Goal: Information Seeking & Learning: Learn about a topic

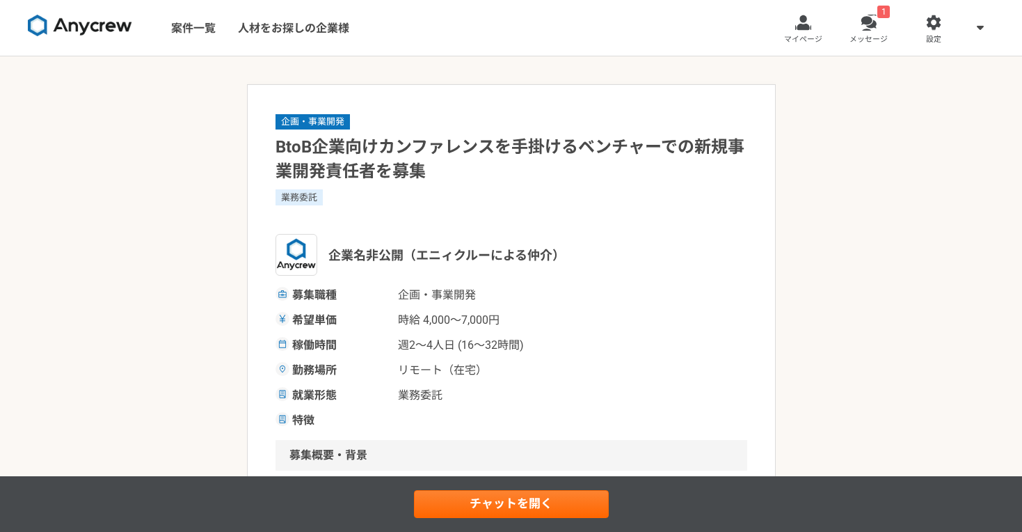
click at [104, 22] on img at bounding box center [80, 26] width 104 height 22
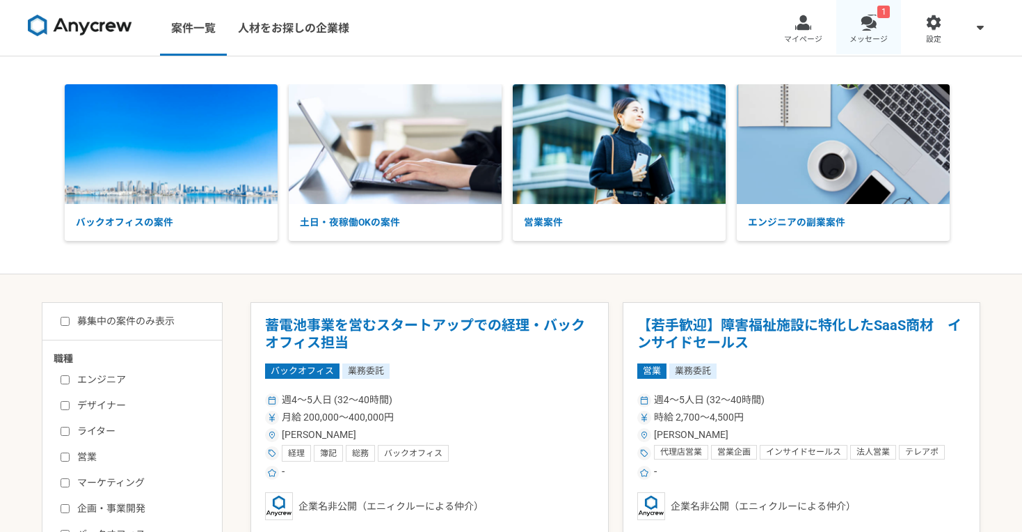
click at [877, 33] on link "1 メッセージ" at bounding box center [868, 28] width 65 height 56
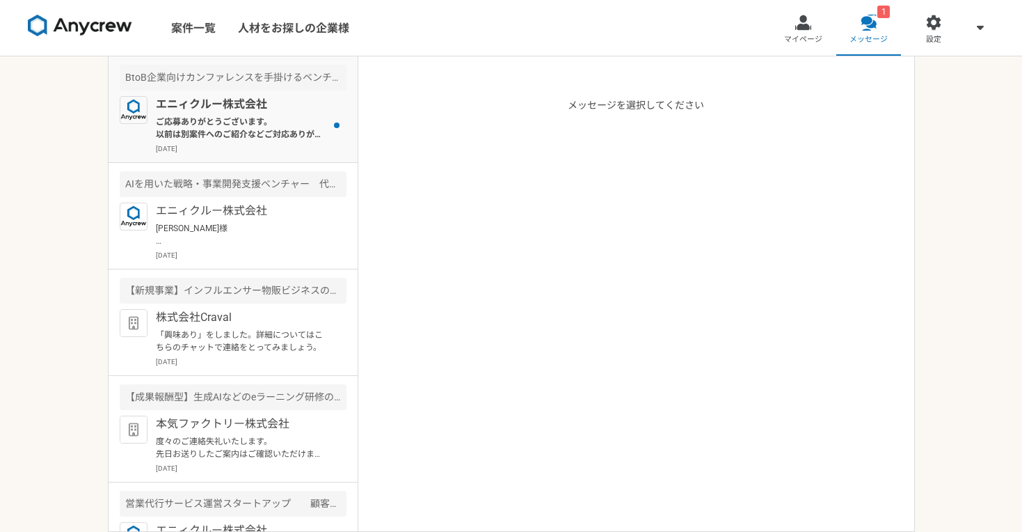
click at [302, 140] on div "エニィクルー株式会社 ご応募ありがとうございます。 以前は別案件へのご紹介などご対応ありがとうございました。 尚、本件応募が多数ありまして、以前いただきました…" at bounding box center [251, 125] width 191 height 58
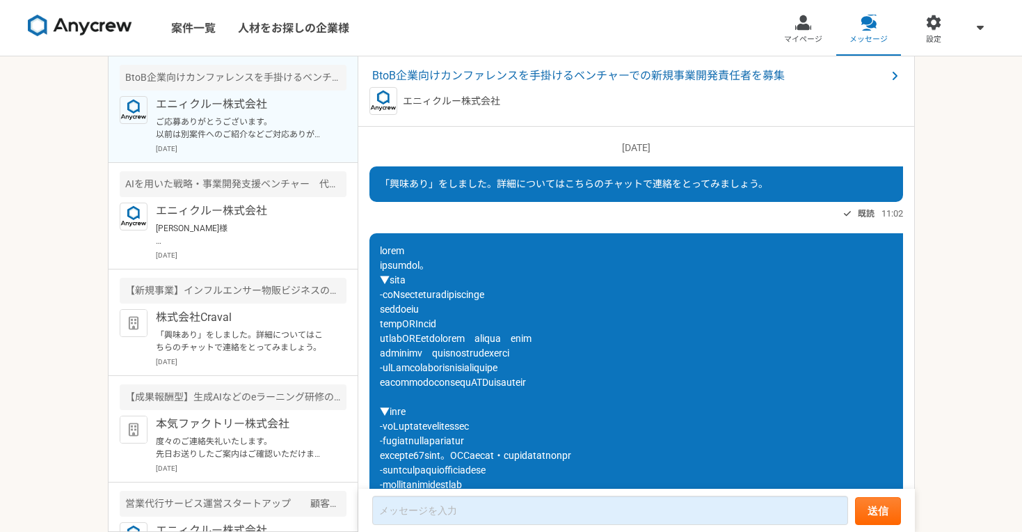
click at [109, 28] on img at bounding box center [80, 26] width 104 height 22
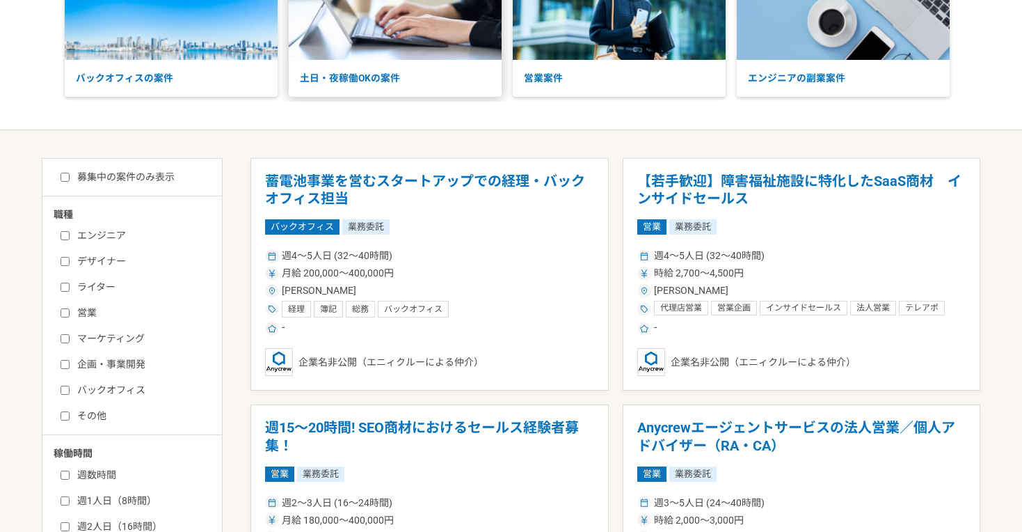
scroll to position [308, 0]
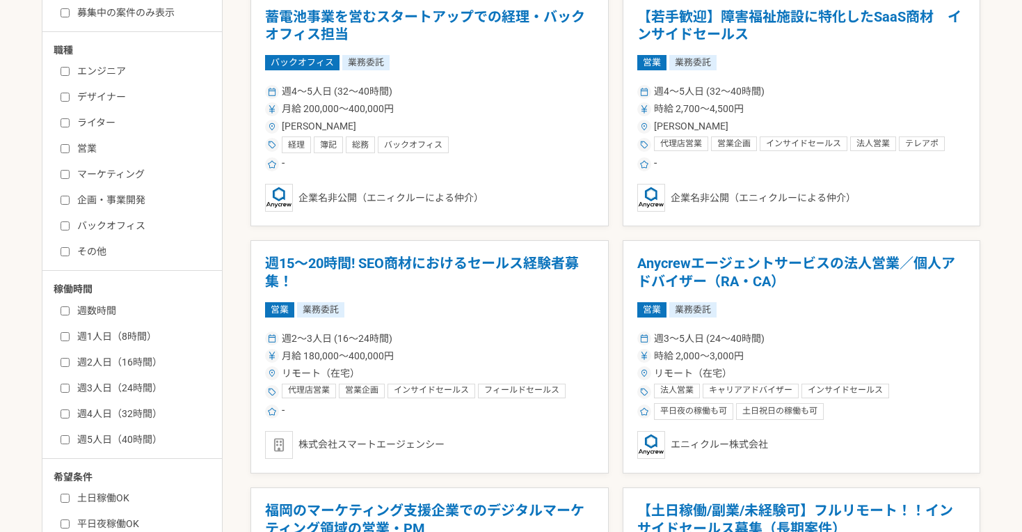
click at [118, 201] on label "企画・事業開発" at bounding box center [141, 200] width 160 height 15
click at [70, 201] on input "企画・事業開発" at bounding box center [65, 199] width 9 height 9
checkbox input "true"
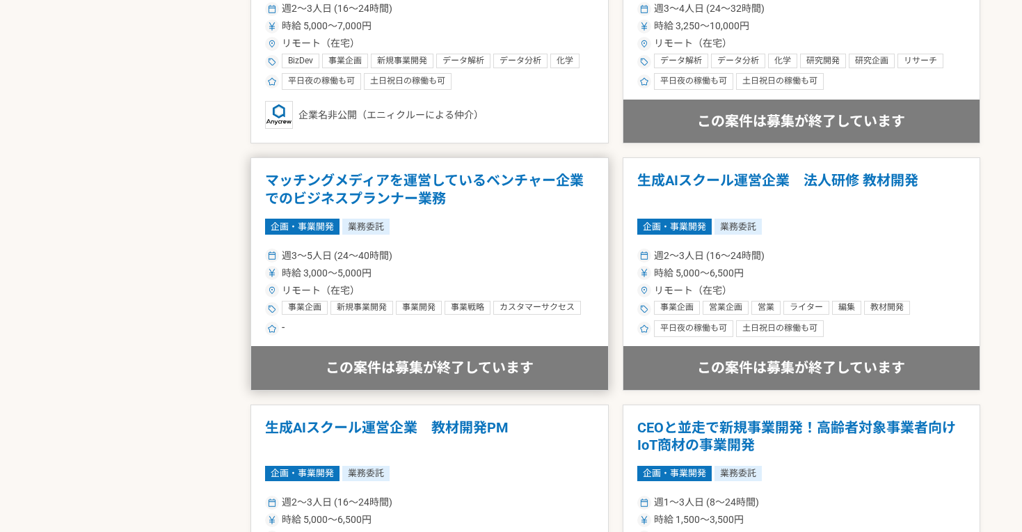
scroll to position [1876, 0]
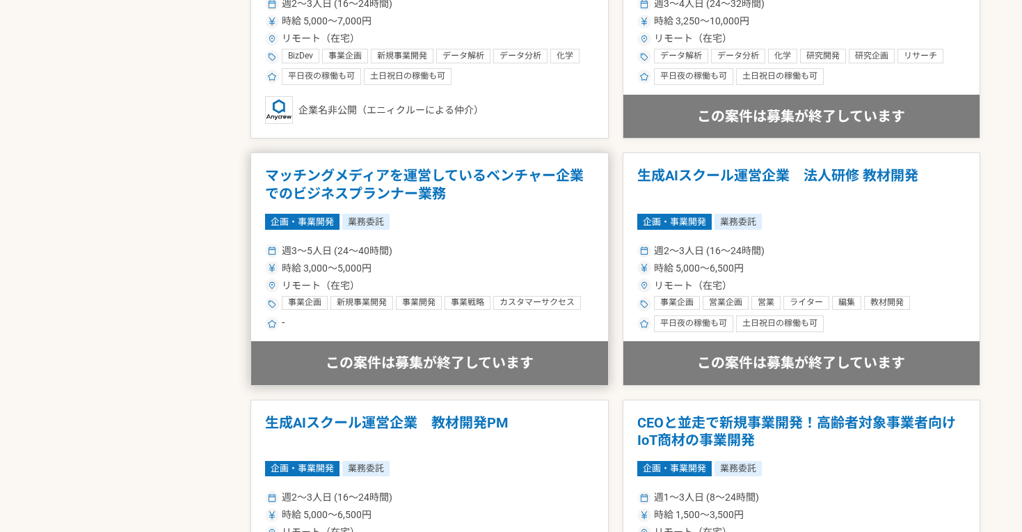
click at [374, 172] on h1 "マッチングメディアを運営しているベンチャー企業でのビジネスプランナー業務" at bounding box center [429, 184] width 329 height 35
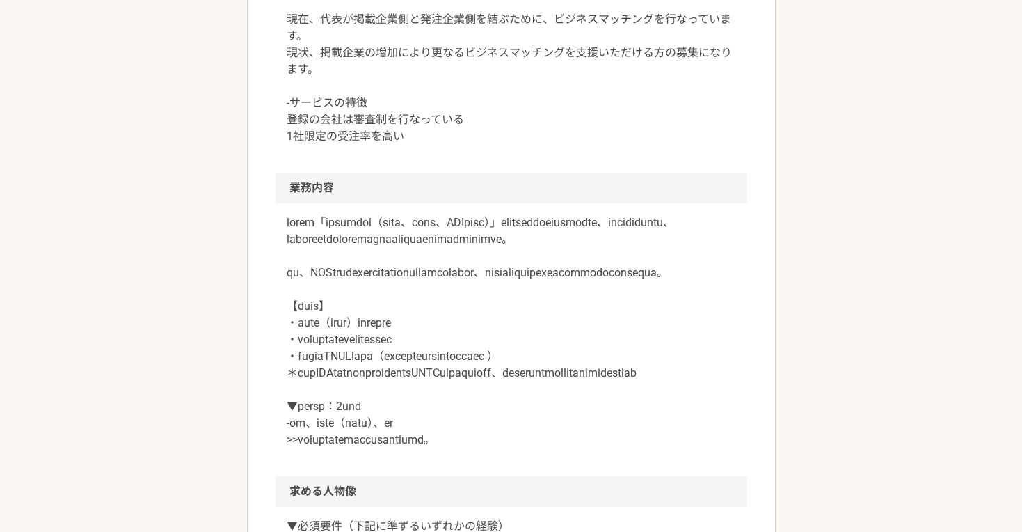
scroll to position [618, 0]
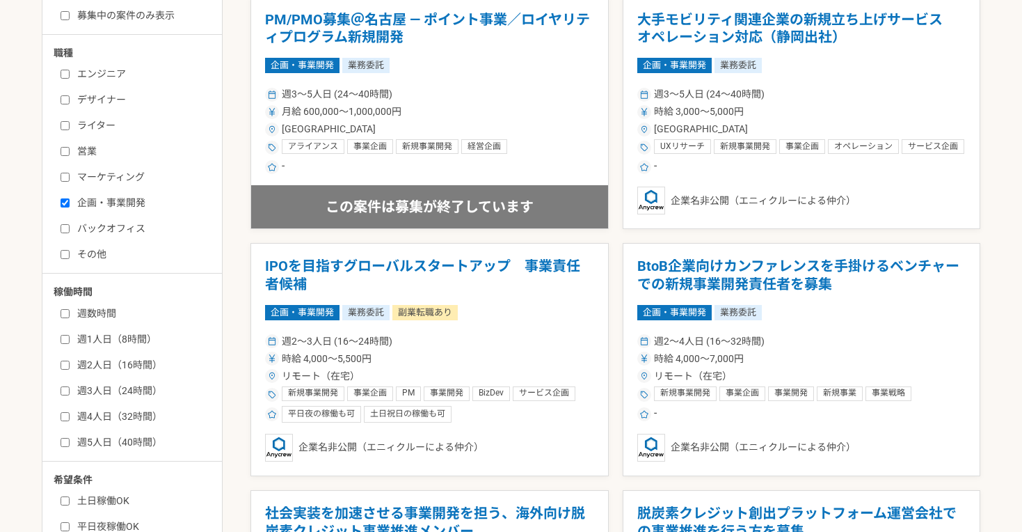
scroll to position [336, 0]
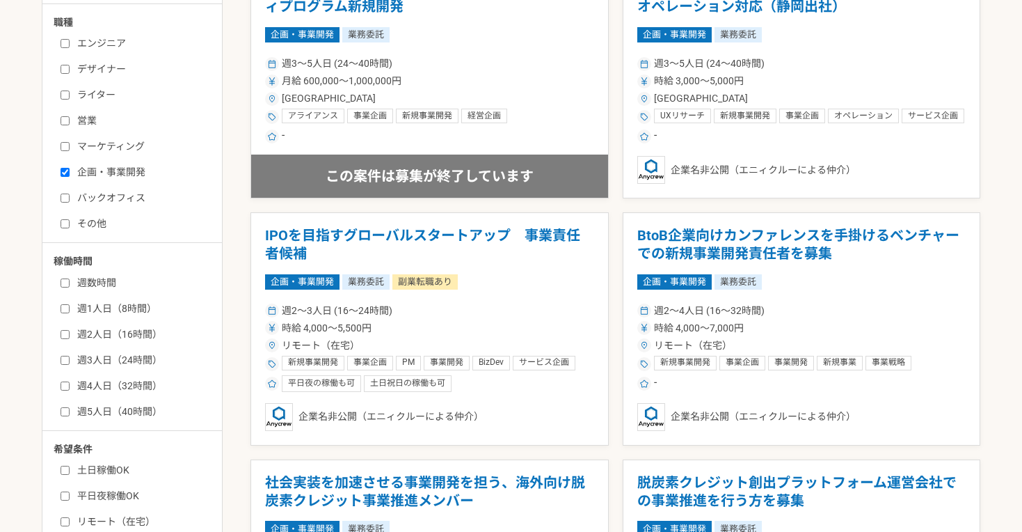
click at [90, 216] on label "その他" at bounding box center [141, 223] width 160 height 15
click at [70, 219] on input "その他" at bounding box center [65, 223] width 9 height 9
checkbox input "true"
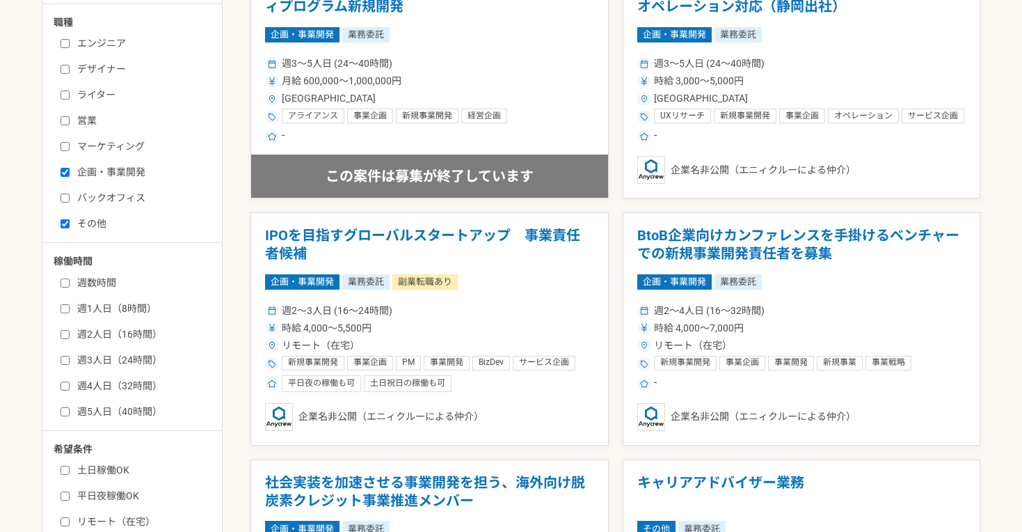
click at [67, 168] on input "企画・事業開発" at bounding box center [65, 172] width 9 height 9
checkbox input "false"
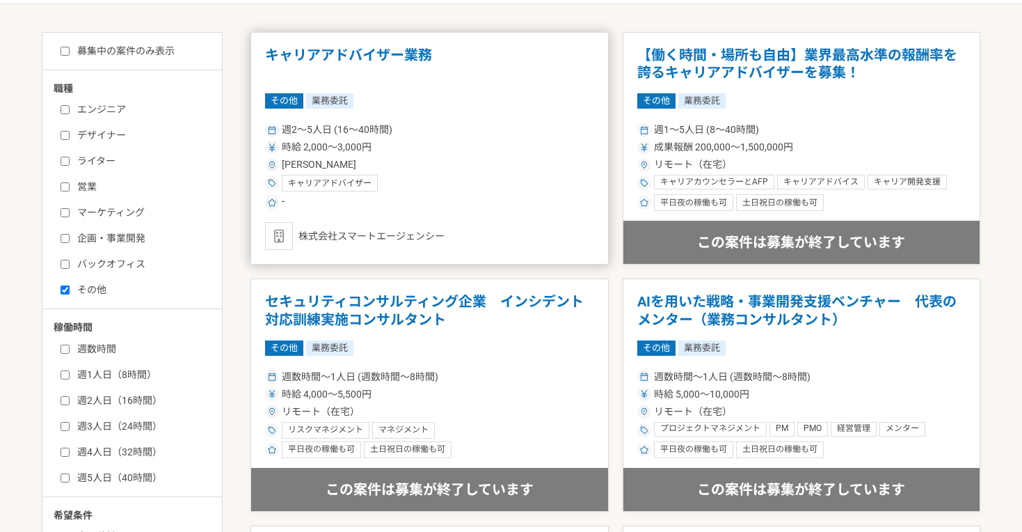
scroll to position [266, 0]
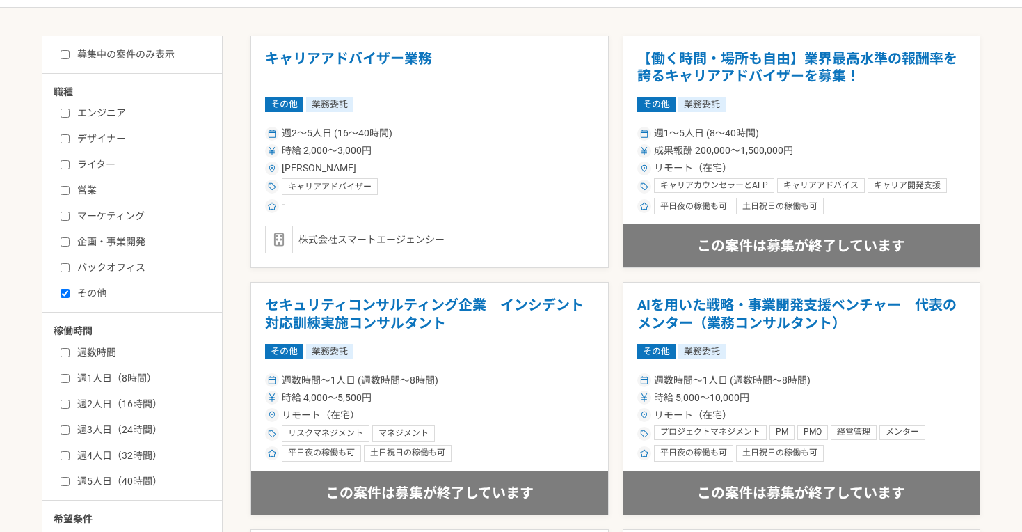
click at [59, 292] on div "エンジニア デザイナー ライター 営業 マーケティング 企画・事業開発 バックオフィス その他" at bounding box center [137, 201] width 167 height 199
click at [66, 216] on input "マーケティング" at bounding box center [65, 215] width 9 height 9
checkbox input "true"
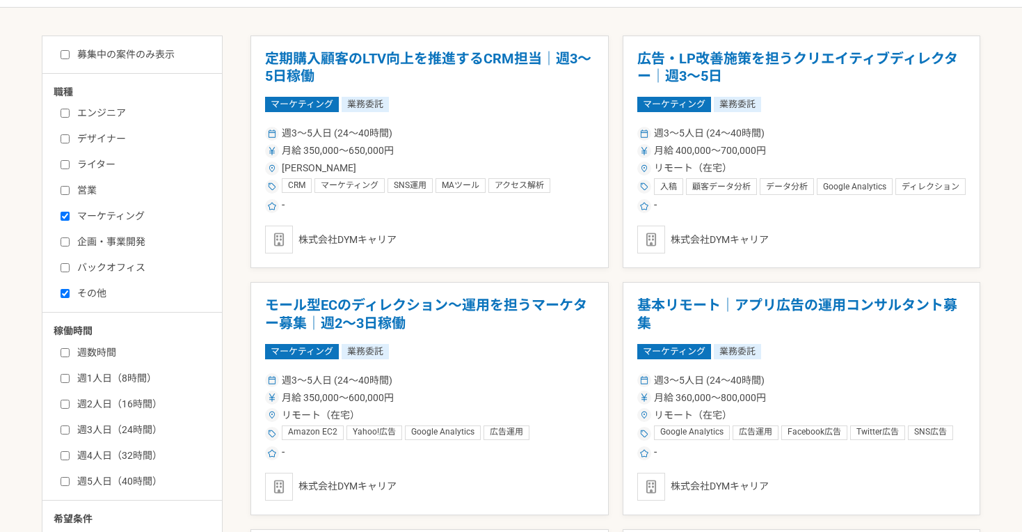
click at [64, 289] on input "その他" at bounding box center [65, 293] width 9 height 9
checkbox input "false"
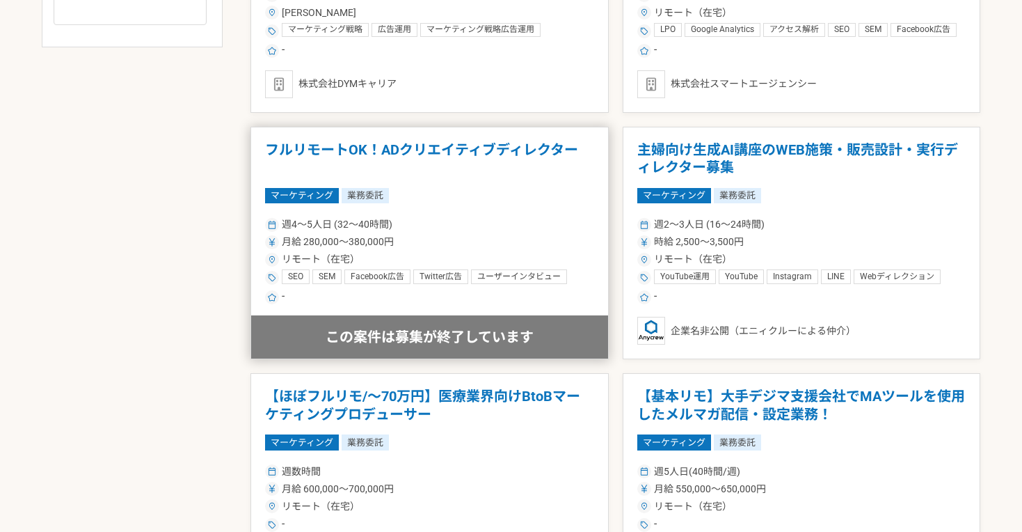
scroll to position [947, 0]
